Goal: Task Accomplishment & Management: Manage account settings

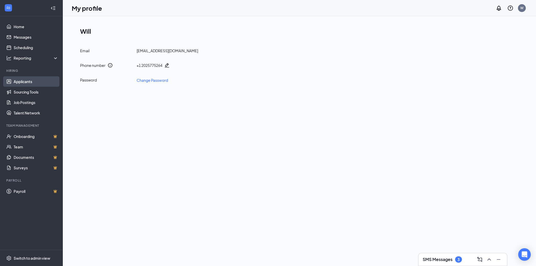
click at [29, 81] on link "Applicants" at bounding box center [36, 81] width 45 height 10
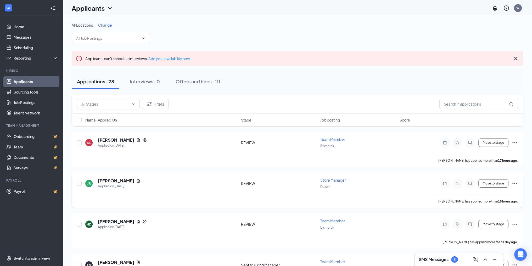
click at [334, 178] on span "Store Manager" at bounding box center [333, 180] width 26 height 5
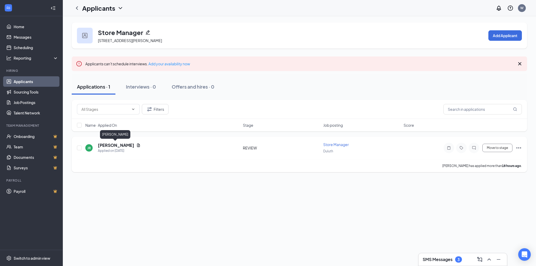
click at [121, 146] on h5 "[PERSON_NAME]" at bounding box center [116, 146] width 36 height 6
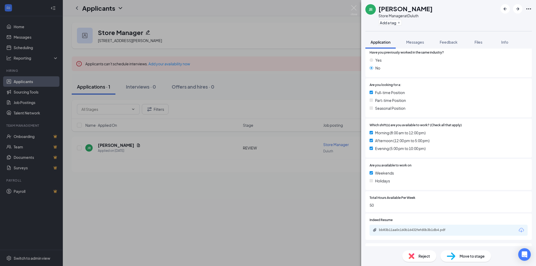
scroll to position [110, 0]
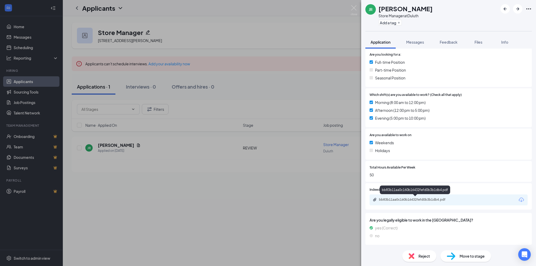
click at [432, 200] on div "bb83b11aa0c160b16432fefd0b3b1db4.pdf" at bounding box center [415, 200] width 73 height 4
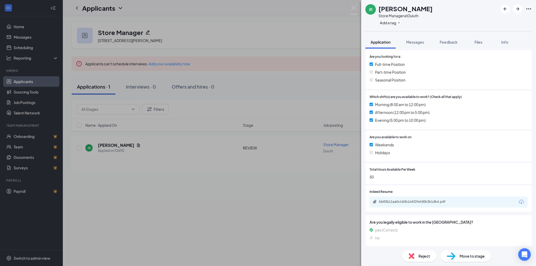
click at [417, 257] on div "Reject" at bounding box center [419, 257] width 34 height 12
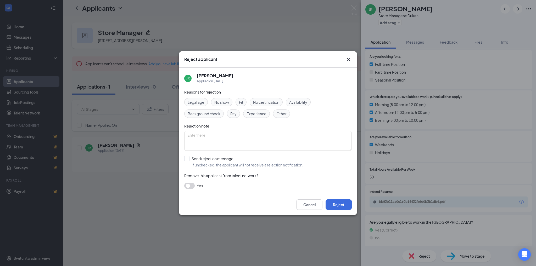
click at [281, 117] on div "Other" at bounding box center [281, 114] width 17 height 8
click at [199, 139] on textarea at bounding box center [267, 141] width 167 height 20
type textarea "No retail sales or management experience."
click at [334, 205] on button "Reject" at bounding box center [339, 205] width 26 height 10
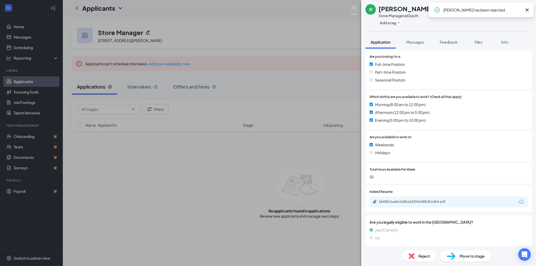
click at [354, 7] on img at bounding box center [354, 10] width 7 height 10
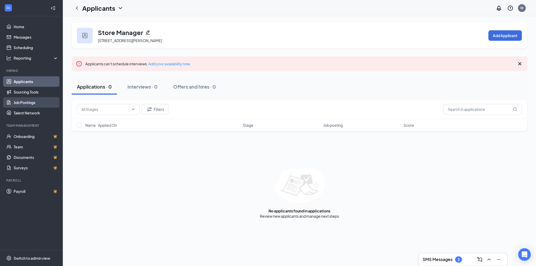
click at [22, 104] on link "Job Postings" at bounding box center [36, 102] width 45 height 10
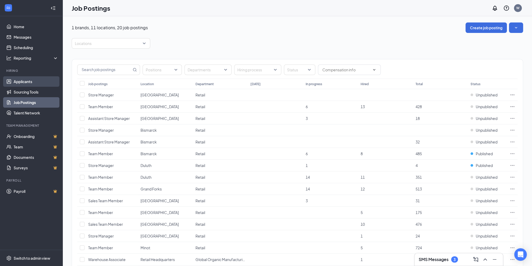
click at [23, 81] on link "Applicants" at bounding box center [36, 81] width 45 height 10
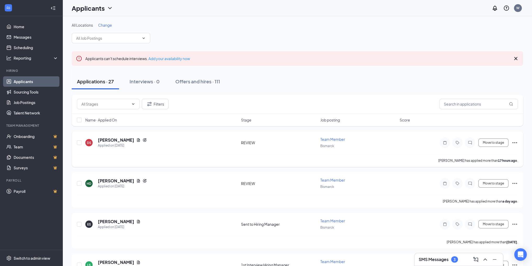
click at [327, 138] on span "Team Member" at bounding box center [332, 139] width 25 height 5
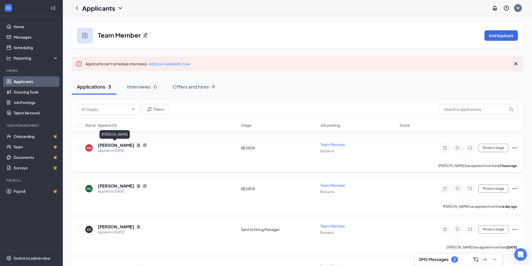
click at [116, 147] on h5 "[PERSON_NAME]" at bounding box center [116, 146] width 36 height 6
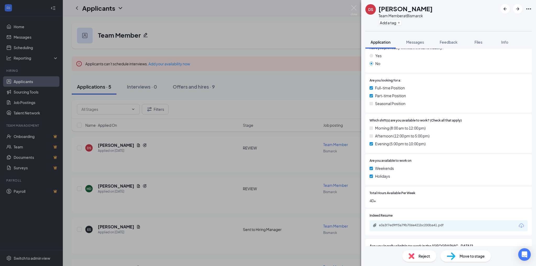
scroll to position [125, 0]
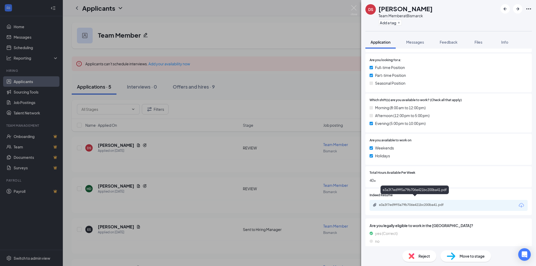
click at [420, 203] on div "e3a3f7ed9ff5a79b706e421bc200ba41.pdf" at bounding box center [415, 205] width 73 height 4
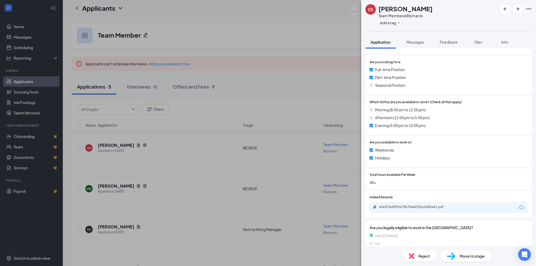
click at [426, 258] on span "Reject" at bounding box center [424, 257] width 12 height 6
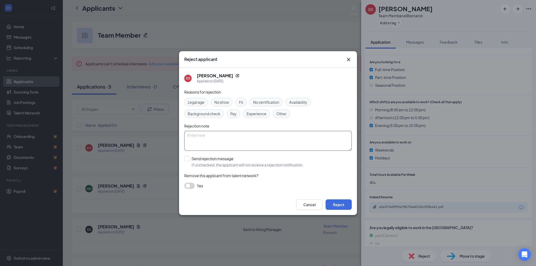
click at [193, 136] on textarea at bounding box center [267, 141] width 167 height 20
type textarea "No relevant experience listed on resume."
click at [250, 112] on span "Experience" at bounding box center [257, 114] width 20 height 6
click at [333, 204] on button "Reject" at bounding box center [339, 205] width 26 height 10
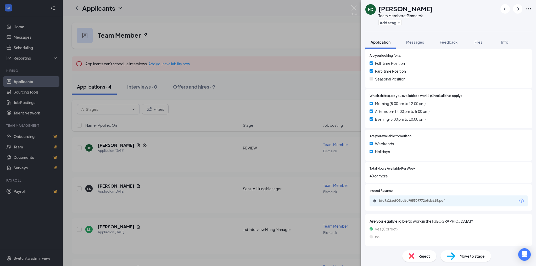
scroll to position [125, 0]
click at [417, 201] on div "bfd9a1fac908bd6e985509772b8dc615.pdf" at bounding box center [415, 200] width 73 height 4
click at [353, 7] on img at bounding box center [354, 10] width 7 height 10
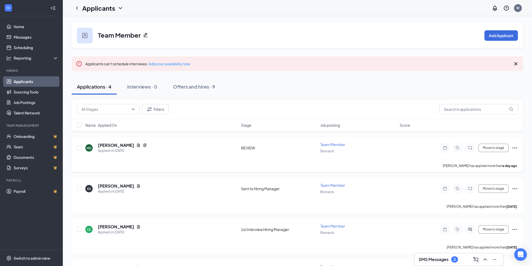
click at [328, 143] on span "Team Member" at bounding box center [332, 144] width 25 height 5
click at [107, 144] on h5 "[PERSON_NAME]" at bounding box center [116, 146] width 36 height 6
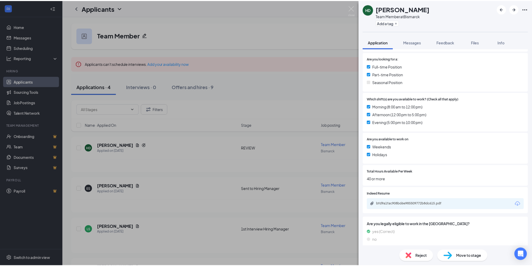
scroll to position [125, 0]
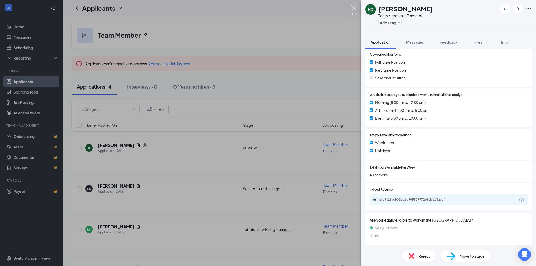
click at [353, 8] on img at bounding box center [354, 10] width 7 height 10
